Goal: Information Seeking & Learning: Learn about a topic

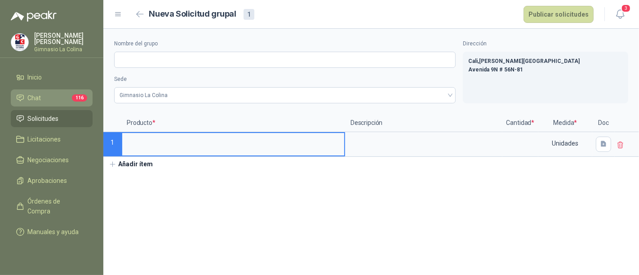
click at [45, 101] on li "Chat 116" at bounding box center [51, 98] width 71 height 10
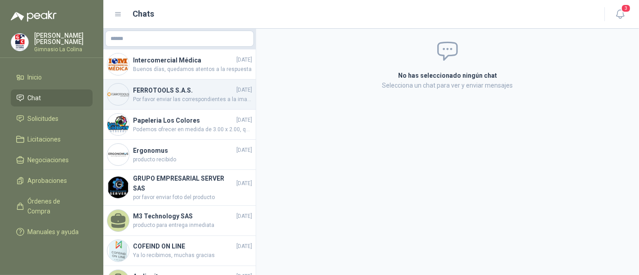
click at [182, 95] on span "Por favor enviar las correspondientes a la imagen WhatsApp Image [DATE] 1.03.20…" at bounding box center [192, 99] width 119 height 9
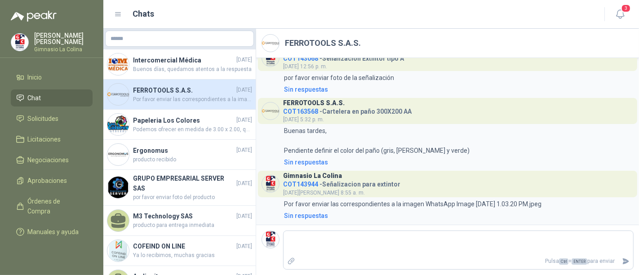
scroll to position [131, 0]
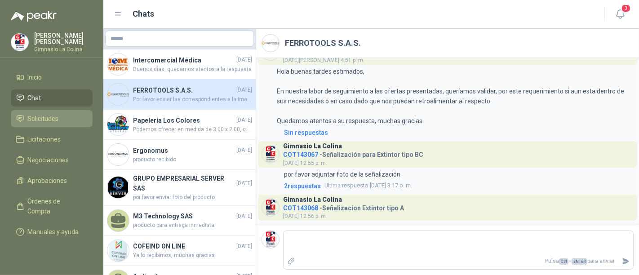
click at [39, 119] on span "Solicitudes" at bounding box center [43, 119] width 31 height 10
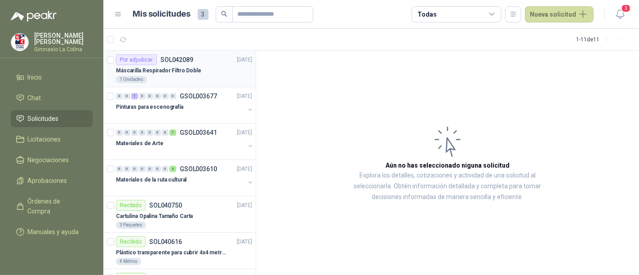
click at [206, 74] on div "Máscarilla Respirador Filtro Doble" at bounding box center [184, 70] width 136 height 11
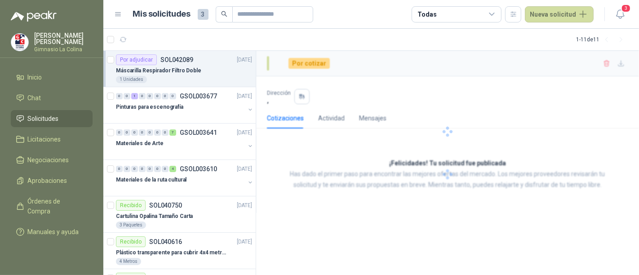
click at [203, 80] on div "1 Unidades" at bounding box center [184, 79] width 136 height 7
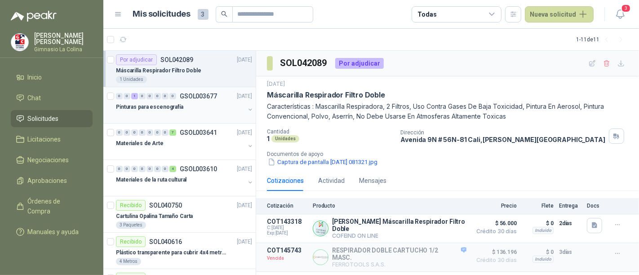
click at [154, 111] on div "Pinturas para escenografía" at bounding box center [180, 106] width 129 height 11
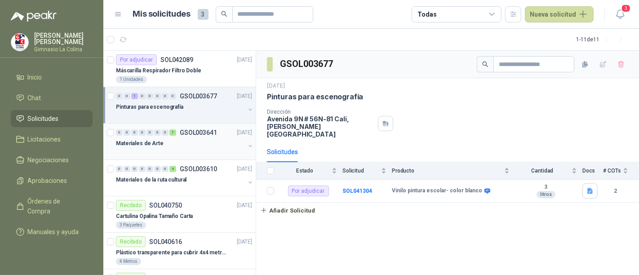
click at [132, 146] on p "Materiales de Arte" at bounding box center [140, 143] width 48 height 9
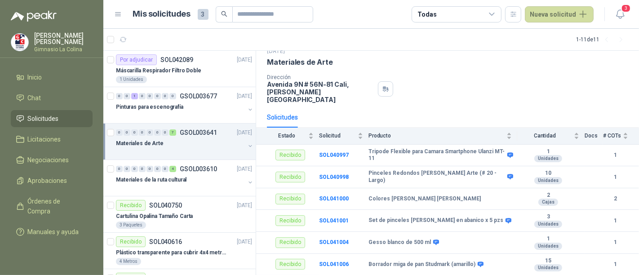
scroll to position [64, 0]
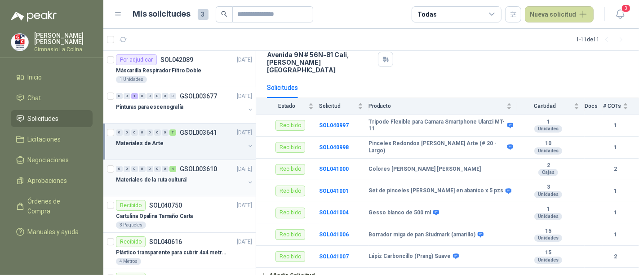
click at [157, 179] on p "Materiales de la ruta cultural" at bounding box center [151, 180] width 71 height 9
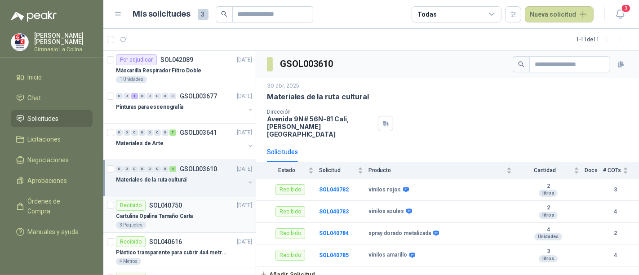
click at [171, 214] on p "Cartulina Opalina Tamaño Carta" at bounding box center [154, 216] width 77 height 9
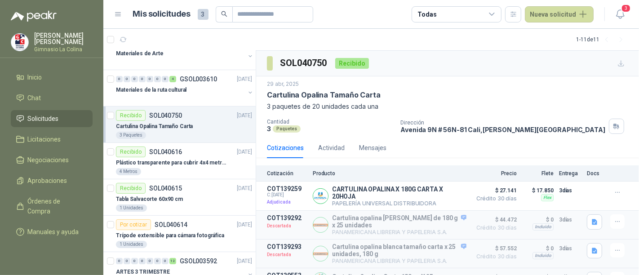
scroll to position [186, 0]
